Goal: Task Accomplishment & Management: Use online tool/utility

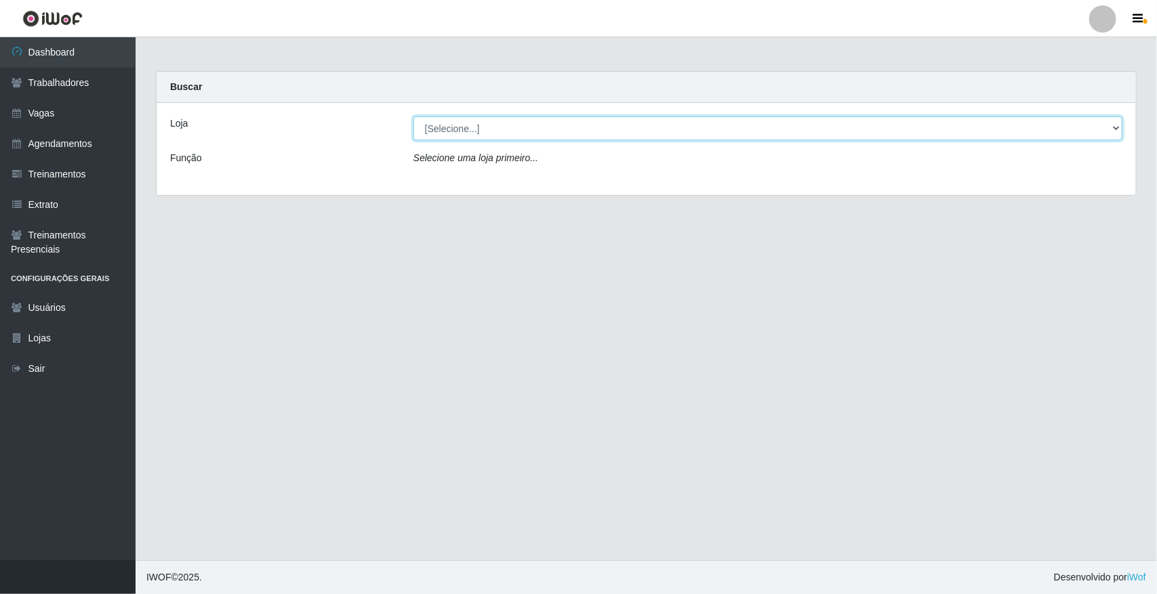
click at [591, 125] on select "[Selecione...] [GEOGRAPHIC_DATA]" at bounding box center [767, 129] width 709 height 24
select select "65"
click at [413, 117] on select "[Selecione...] [GEOGRAPHIC_DATA]" at bounding box center [767, 129] width 709 height 24
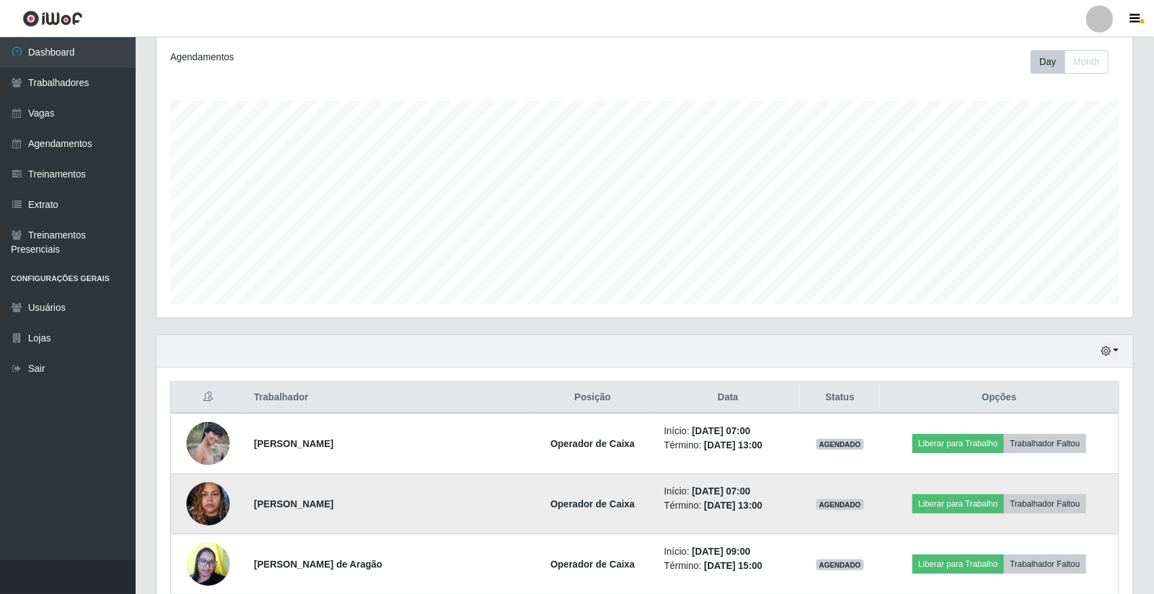
scroll to position [339, 0]
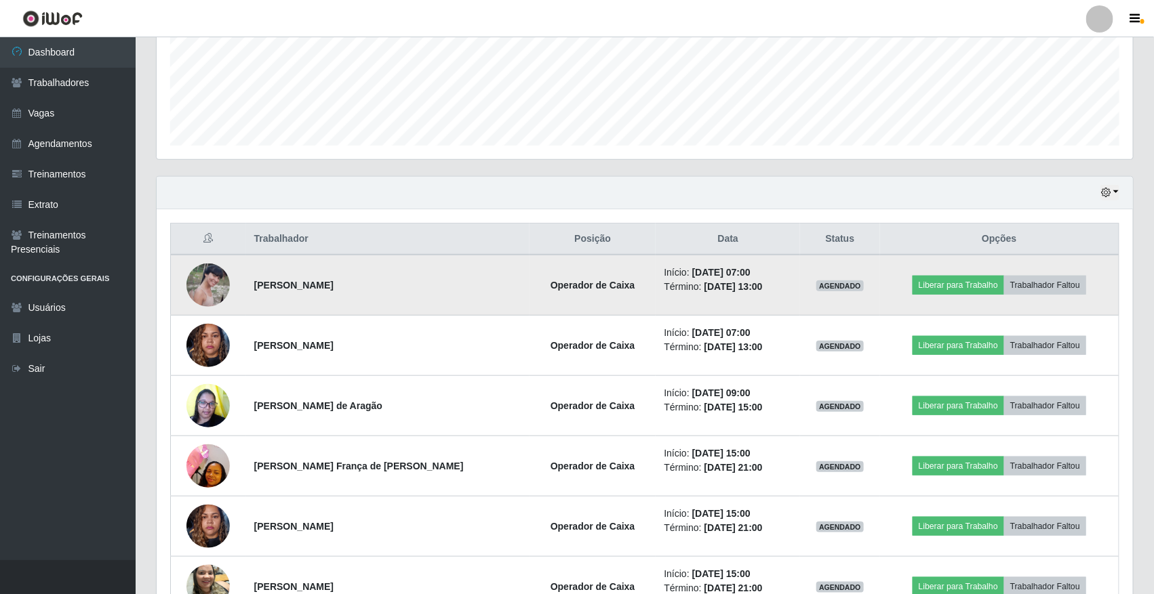
click at [946, 275] on td "Liberar para Trabalho Trabalhador Faltou" at bounding box center [999, 285] width 239 height 61
click at [952, 285] on button "Liberar para Trabalho" at bounding box center [958, 285] width 92 height 19
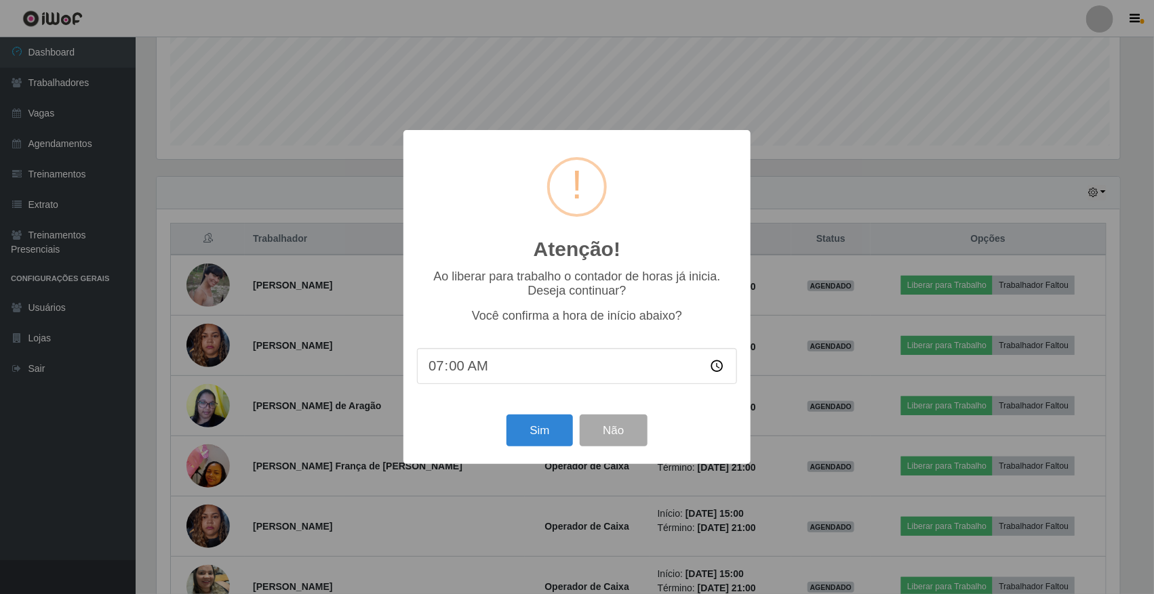
scroll to position [282, 967]
click at [554, 434] on button "Sim" at bounding box center [541, 431] width 66 height 32
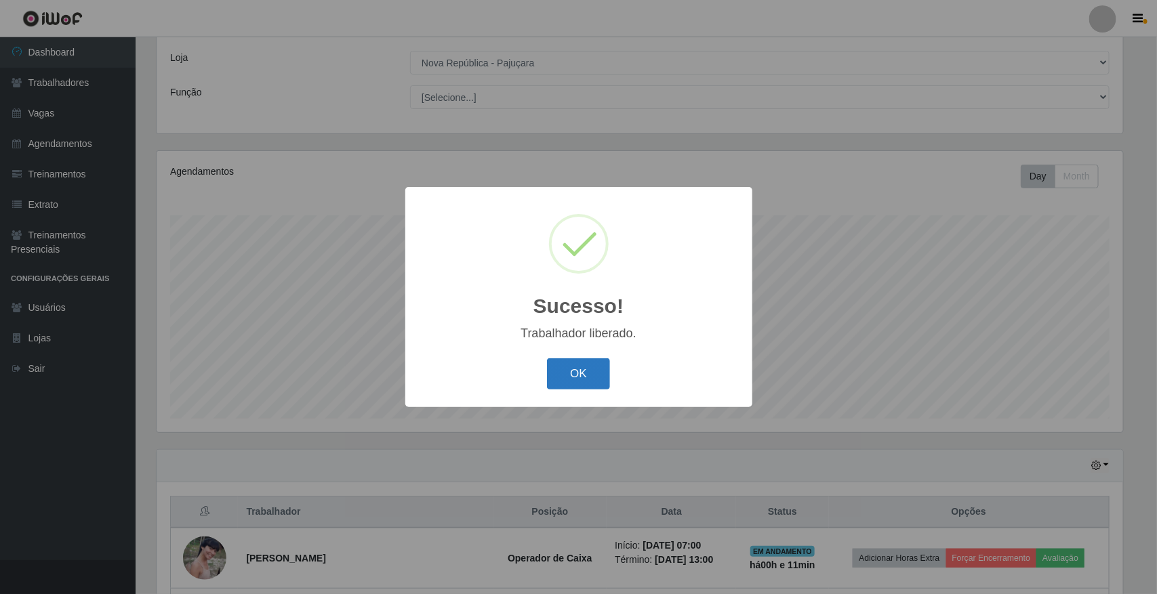
click at [586, 367] on button "OK" at bounding box center [578, 375] width 63 height 32
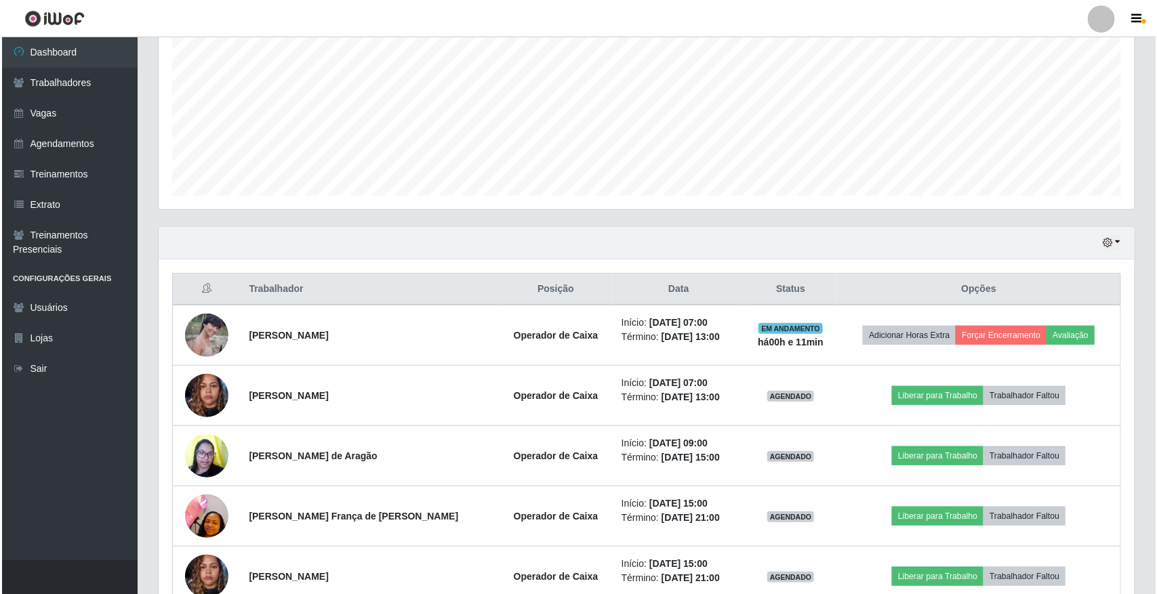
scroll to position [320, 0]
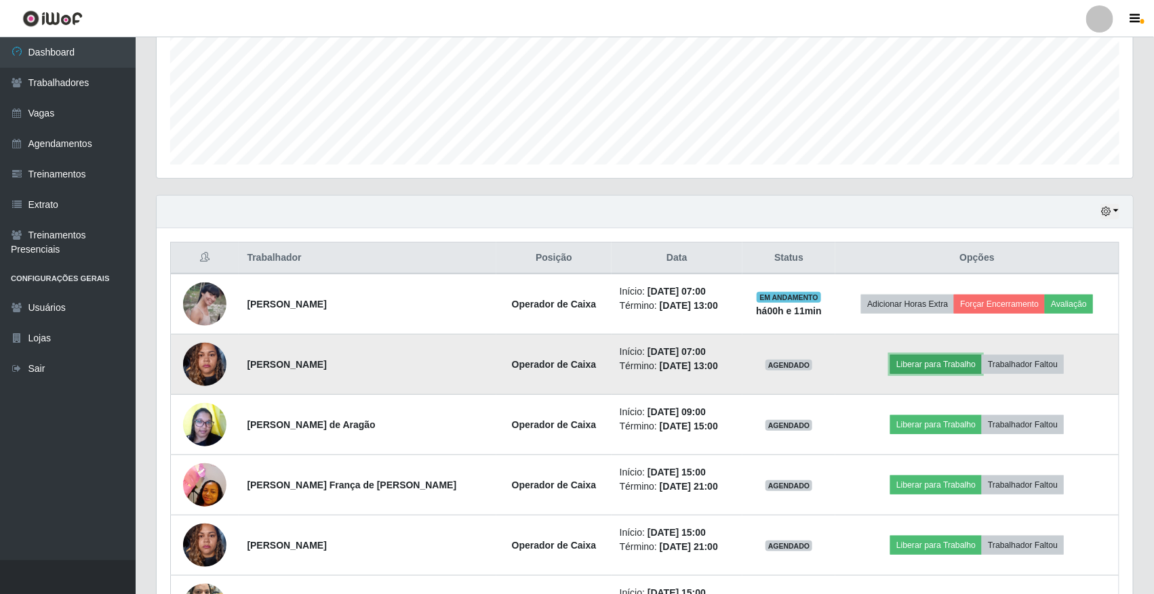
click at [917, 361] on button "Liberar para Trabalho" at bounding box center [936, 364] width 92 height 19
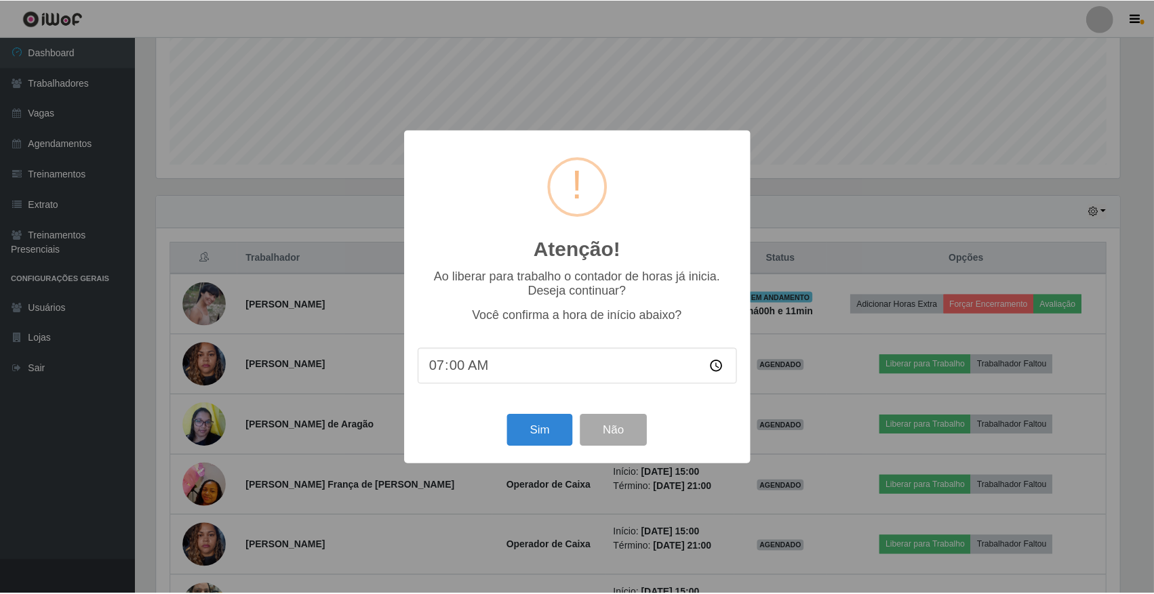
scroll to position [282, 967]
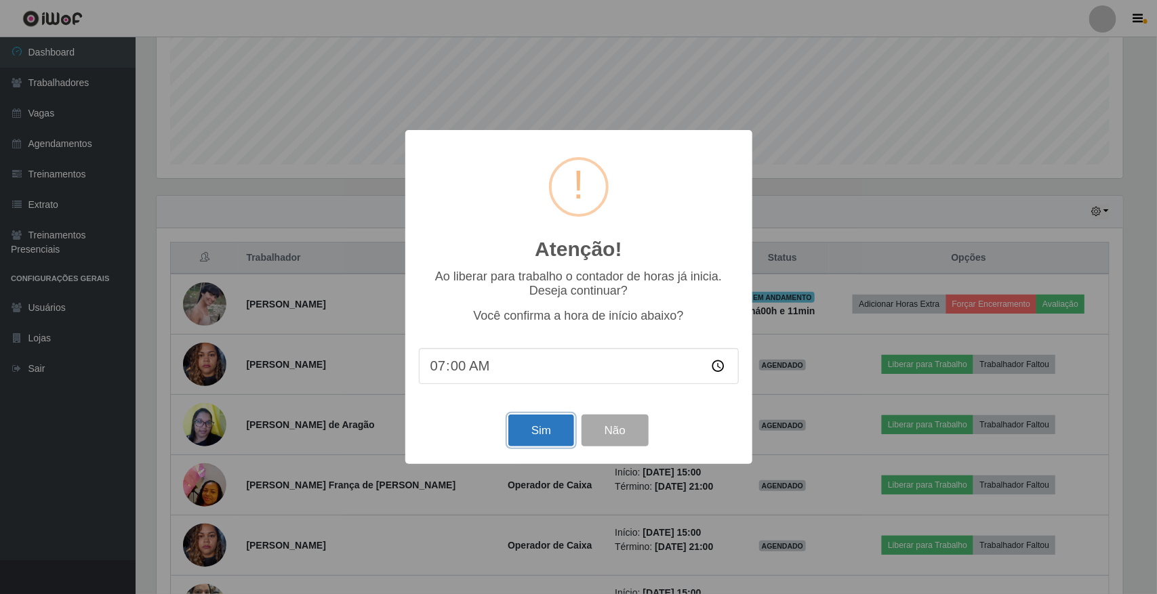
click at [540, 428] on button "Sim" at bounding box center [541, 431] width 66 height 32
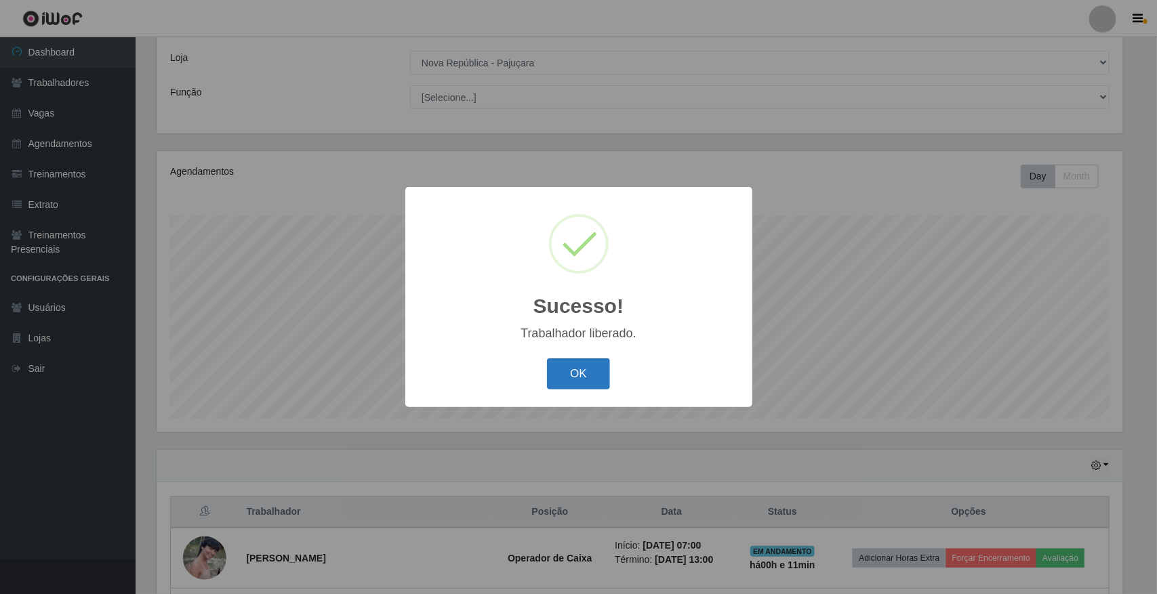
click at [592, 388] on button "OK" at bounding box center [578, 375] width 63 height 32
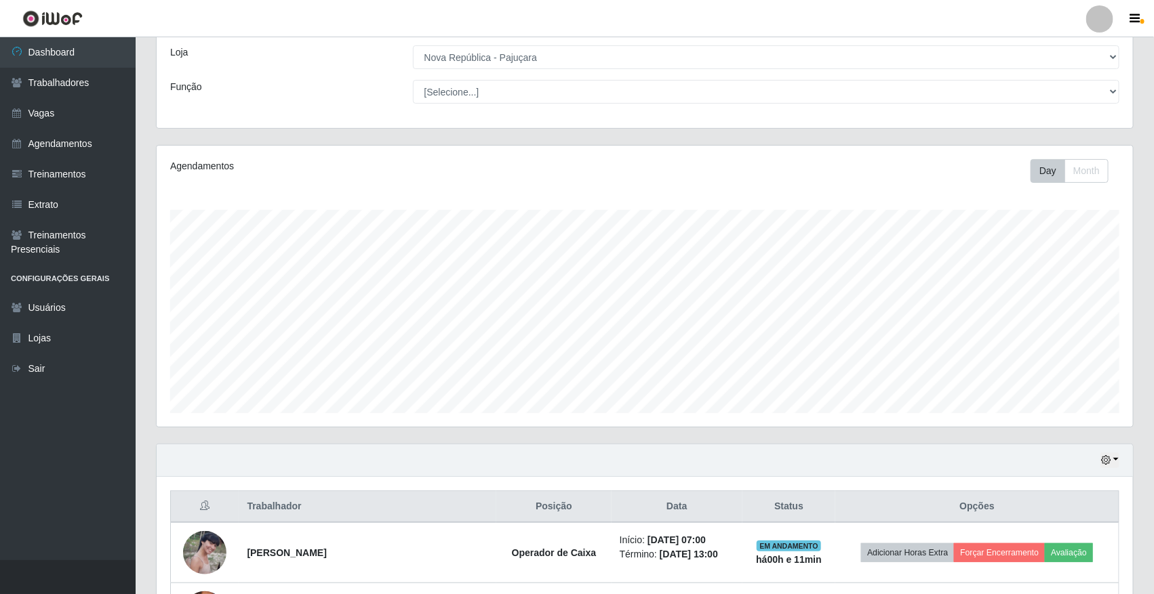
scroll to position [405, 0]
